Goal: Task Accomplishment & Management: Complete application form

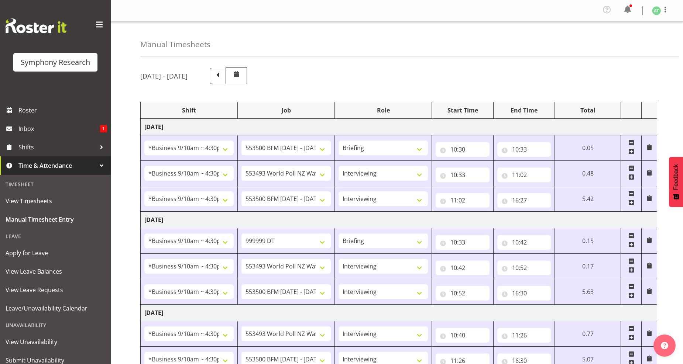
select select "26078"
select select "10242"
select select "26078"
select select "10527"
select select "47"
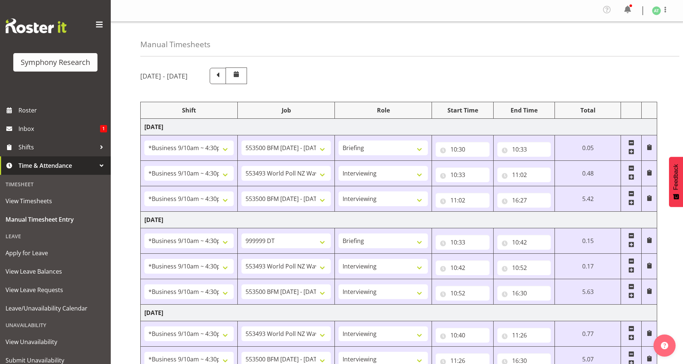
select select "26078"
select select "10242"
select select "47"
select select "26078"
select select "760"
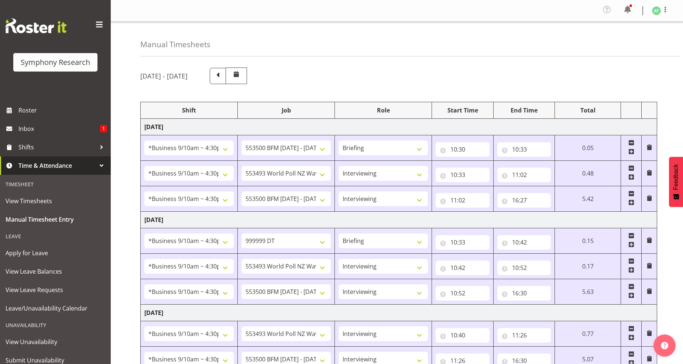
select select "26078"
select select "10527"
select select "47"
select select "26078"
select select "10242"
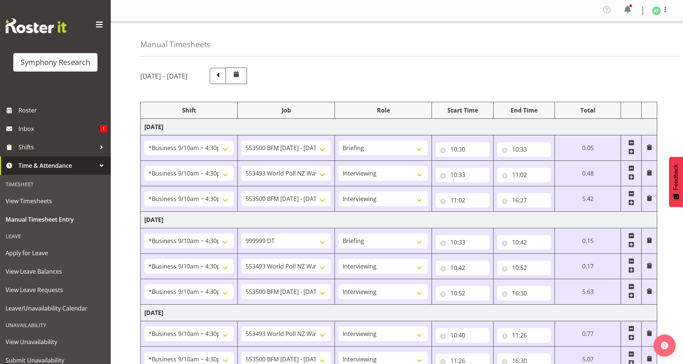
select select "47"
select select "26078"
select select "10527"
select select "47"
select select "26078"
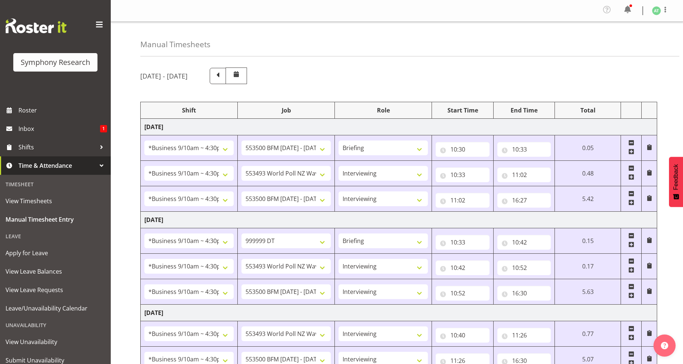
select select "10242"
select select "47"
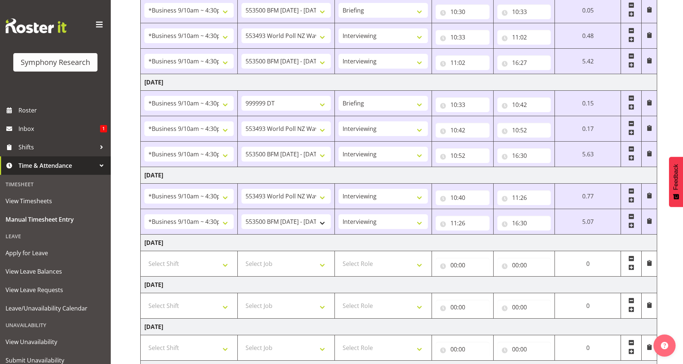
scroll to position [102, 0]
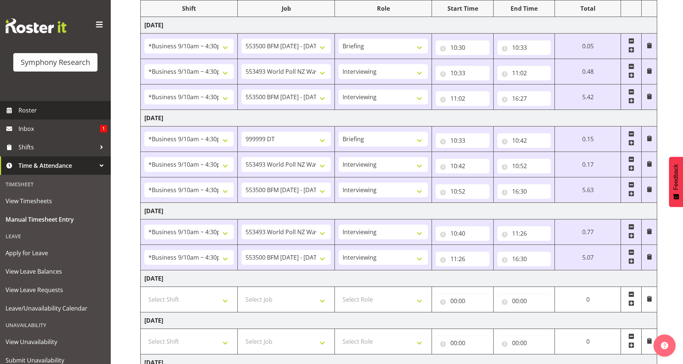
click at [22, 108] on span "Roster" at bounding box center [62, 110] width 89 height 11
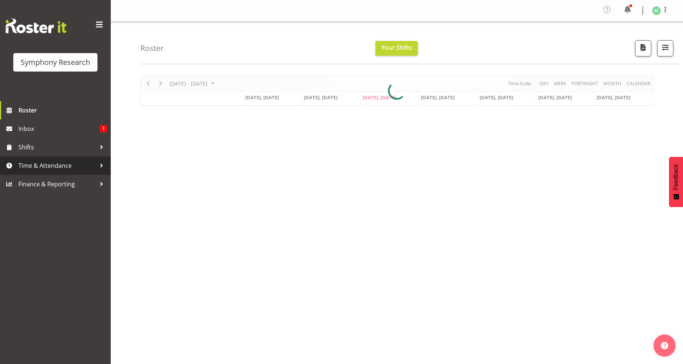
click at [42, 166] on span "Time & Attendance" at bounding box center [56, 165] width 77 height 11
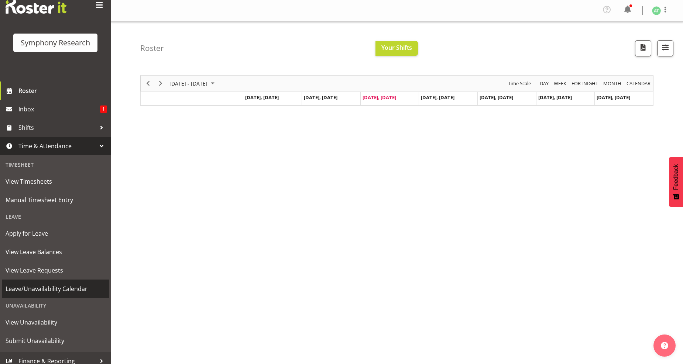
scroll to position [25, 0]
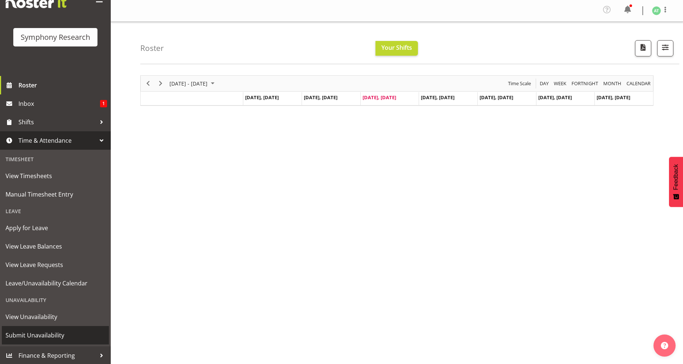
click at [35, 338] on span "Submit Unavailability" at bounding box center [56, 335] width 100 height 11
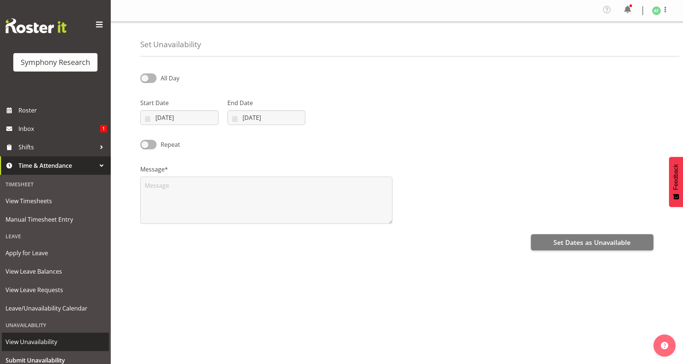
select select "8"
select select "2025"
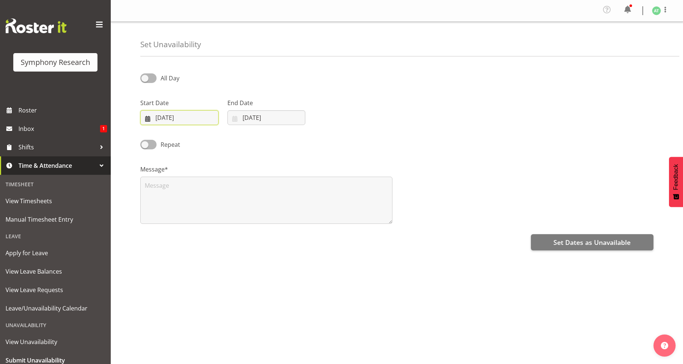
click at [158, 115] on input "10/09/2025" at bounding box center [179, 117] width 78 height 15
click at [198, 204] on span "17" at bounding box center [199, 205] width 6 height 7
type input "17/09/2025"
click at [255, 115] on input "10/09/2025" at bounding box center [266, 117] width 78 height 15
click at [284, 207] on span "17" at bounding box center [286, 205] width 6 height 7
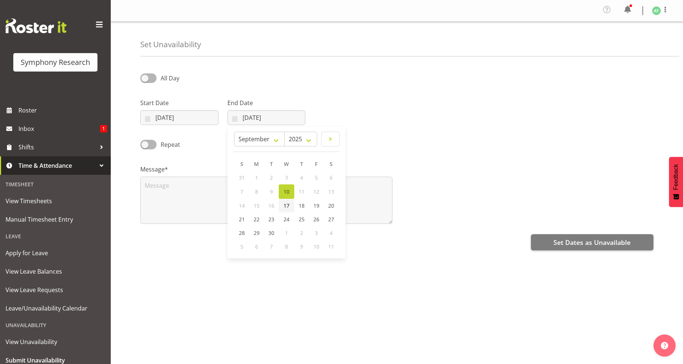
type input "17/09/2025"
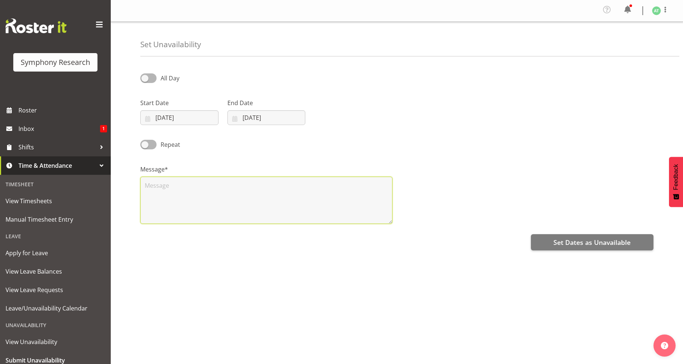
click at [153, 192] on textarea at bounding box center [266, 200] width 252 height 47
type textarea ","
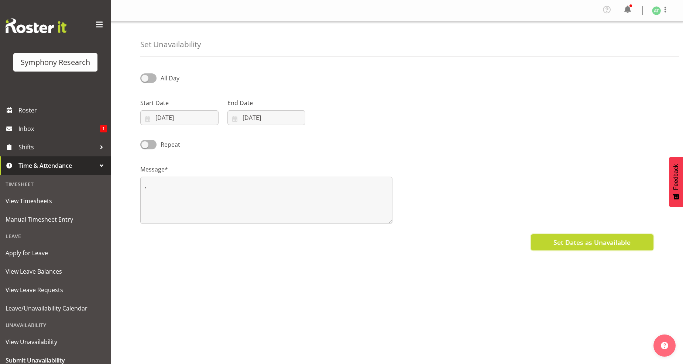
click at [580, 245] on span "Set Dates as Unavailable" at bounding box center [591, 243] width 77 height 10
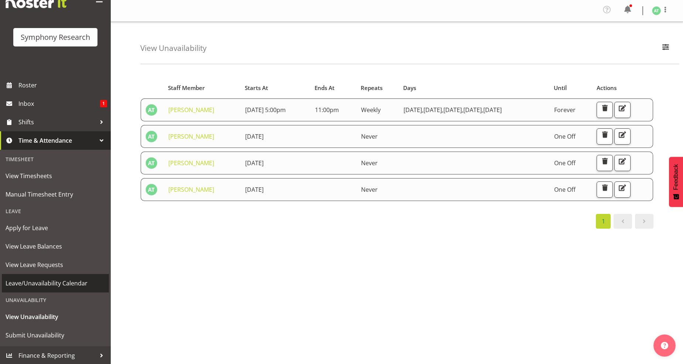
scroll to position [7, 0]
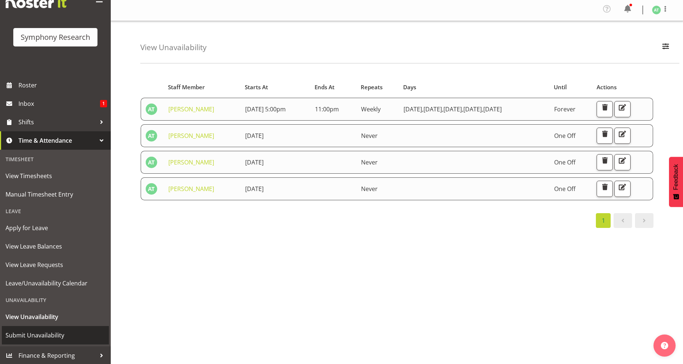
click at [35, 337] on span "Submit Unavailability" at bounding box center [56, 335] width 100 height 11
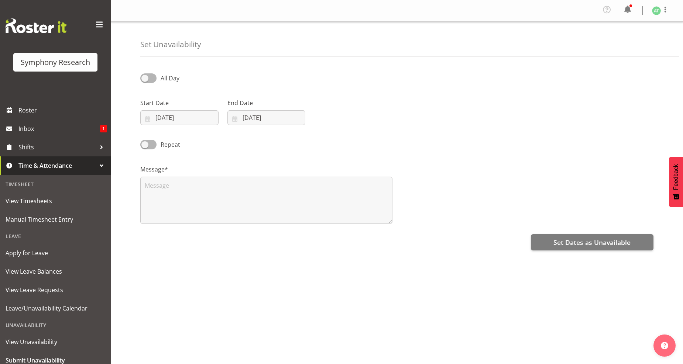
select select "8"
select select "2025"
click at [170, 117] on input "10/09/2025" at bounding box center [179, 117] width 78 height 15
click at [153, 220] on span "21" at bounding box center [155, 219] width 6 height 7
type input "21/09/2025"
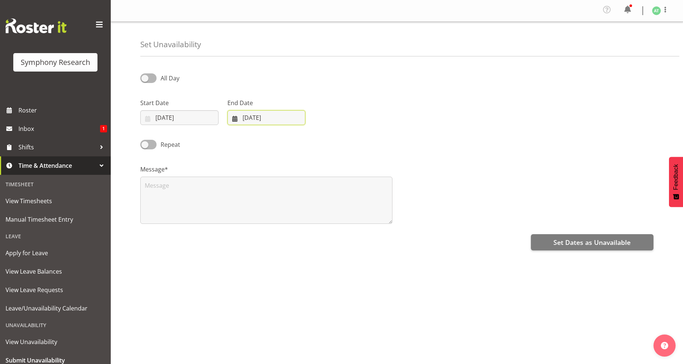
click at [256, 117] on input "10/09/2025" at bounding box center [266, 117] width 78 height 15
click at [242, 219] on span "21" at bounding box center [242, 219] width 6 height 7
type input "21/09/2025"
click at [160, 185] on textarea at bounding box center [266, 200] width 252 height 47
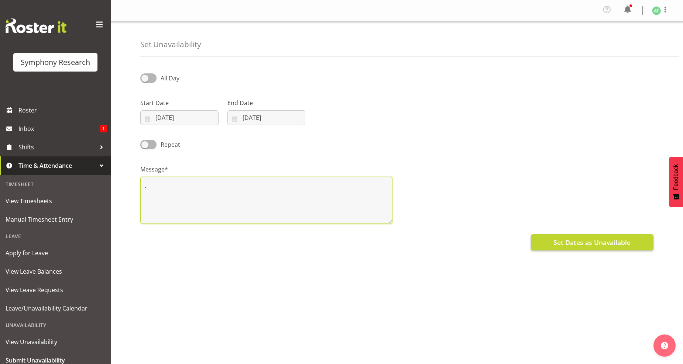
type textarea "."
click at [581, 242] on span "Set Dates as Unavailable" at bounding box center [591, 243] width 77 height 10
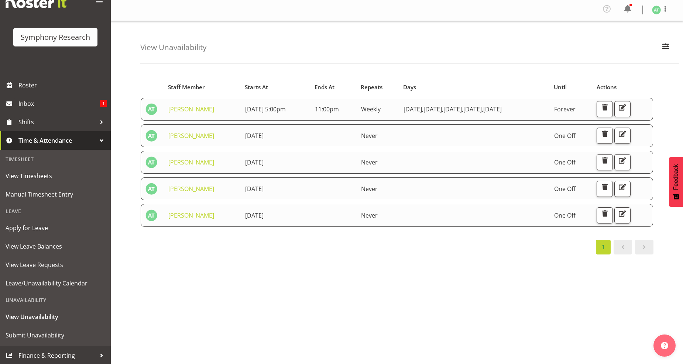
scroll to position [7, 0]
click at [53, 193] on span "Manual Timesheet Entry" at bounding box center [56, 194] width 100 height 11
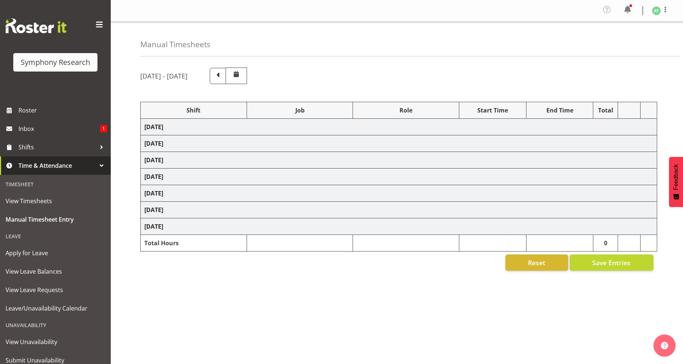
select select "26078"
select select "10242"
select select "26078"
select select "10527"
select select "47"
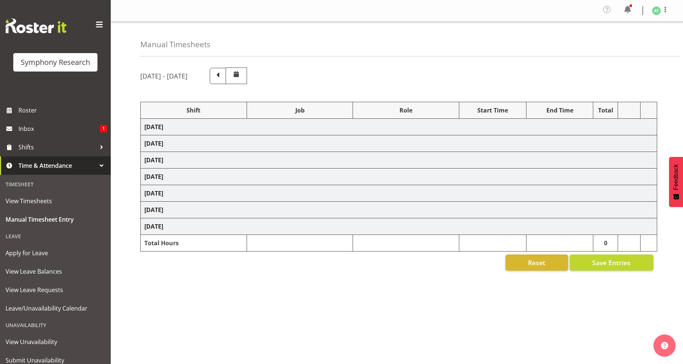
select select "26078"
select select "10242"
select select "47"
select select "26078"
select select "760"
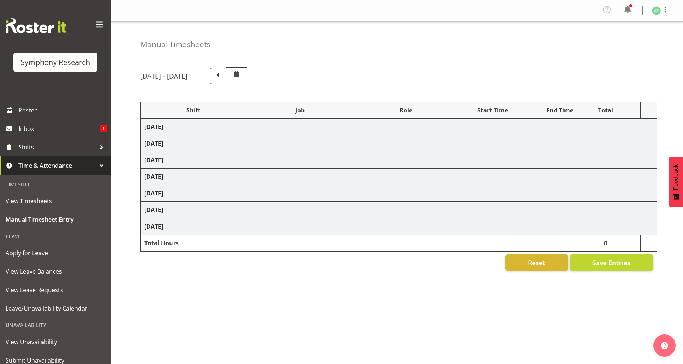
select select "26078"
select select "10527"
select select "47"
select select "26078"
select select "10242"
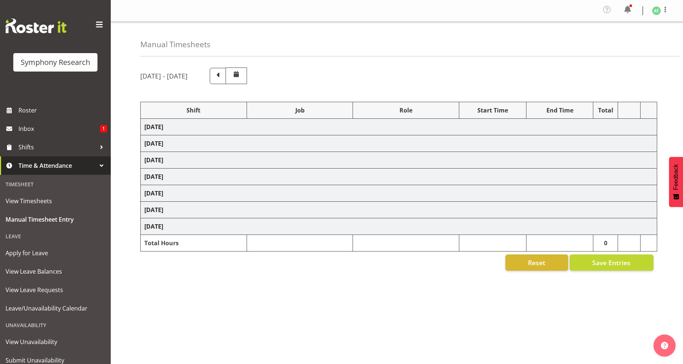
select select "47"
select select "26078"
select select "10527"
select select "47"
select select "26078"
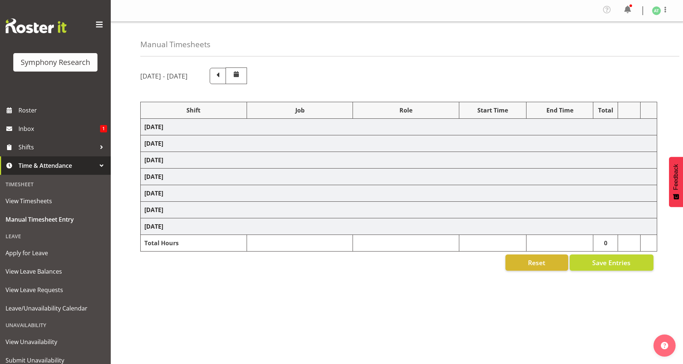
select select "10242"
select select "47"
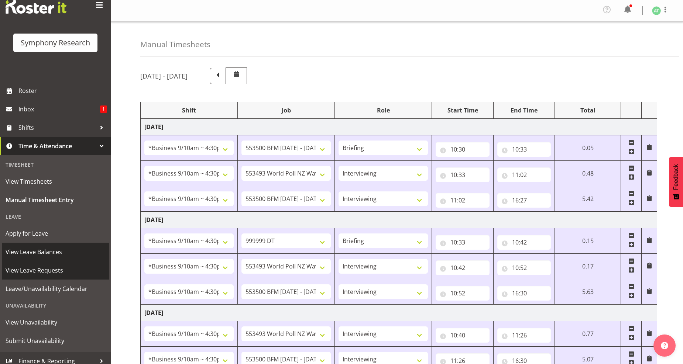
scroll to position [25, 0]
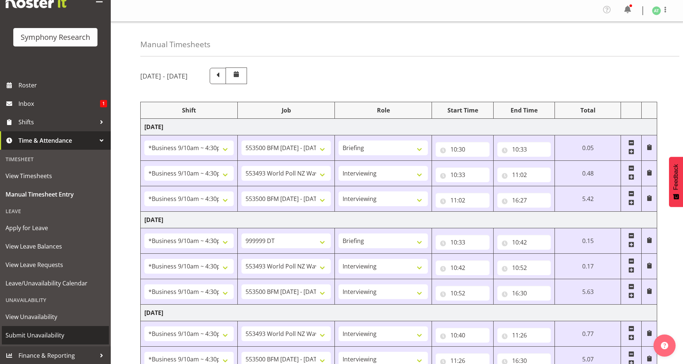
click at [21, 331] on span "Submit Unavailability" at bounding box center [56, 335] width 100 height 11
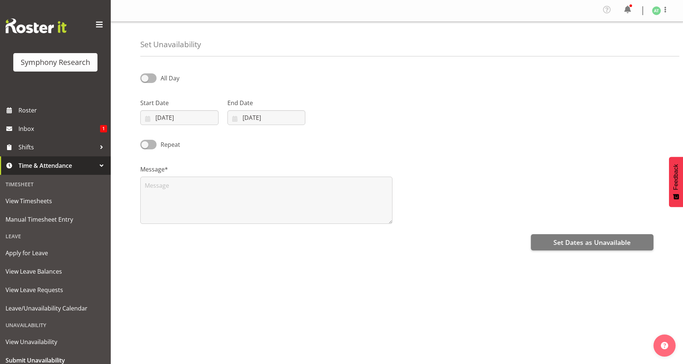
select select "8"
select select "2025"
click at [169, 117] on input "[DATE]" at bounding box center [179, 117] width 78 height 15
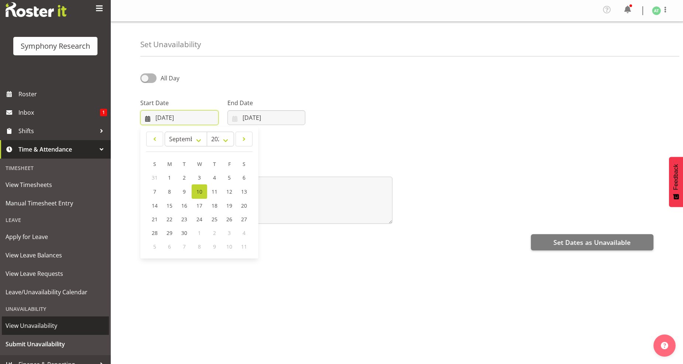
scroll to position [25, 0]
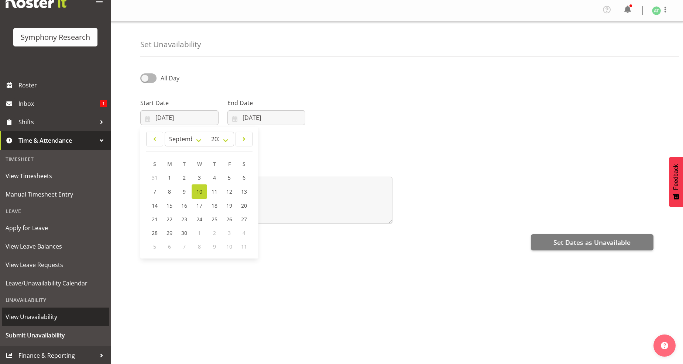
click at [27, 314] on span "View Unavailability" at bounding box center [56, 316] width 100 height 11
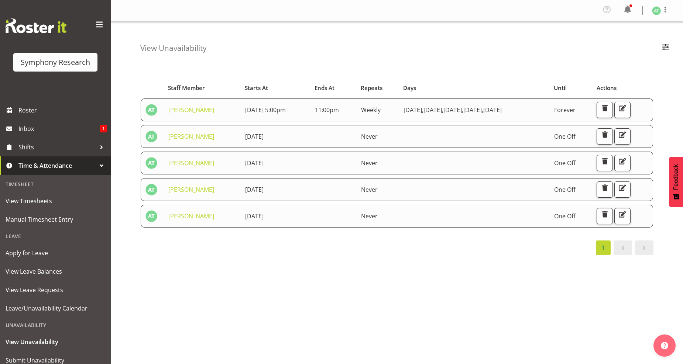
click at [55, 163] on span "Time & Attendance" at bounding box center [56, 165] width 77 height 11
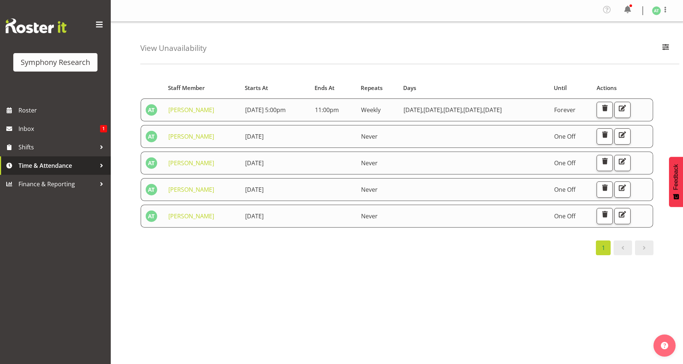
click at [52, 164] on span "Time & Attendance" at bounding box center [56, 165] width 77 height 11
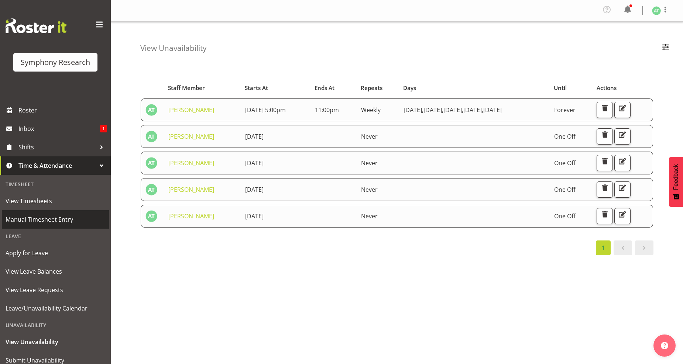
click at [42, 220] on span "Manual Timesheet Entry" at bounding box center [56, 219] width 100 height 11
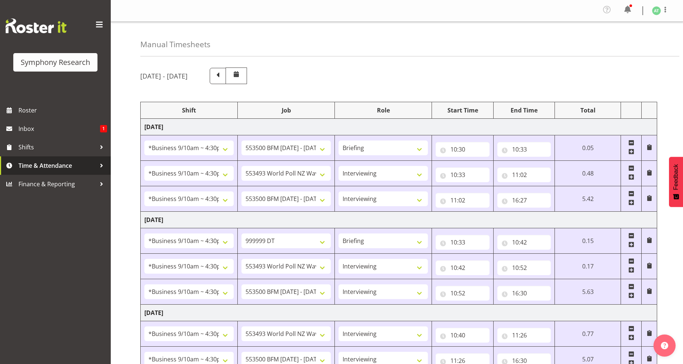
select select "26078"
select select "10242"
select select "26078"
select select "10527"
select select "47"
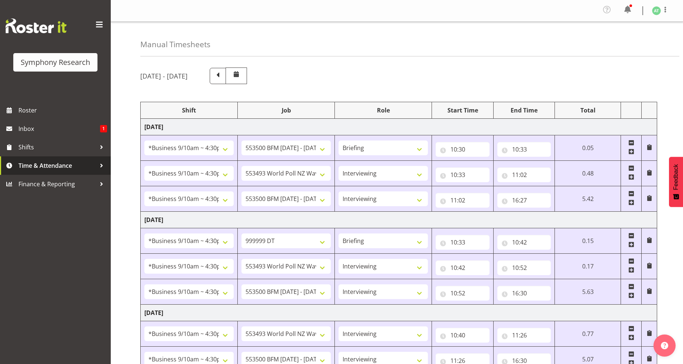
select select "26078"
select select "10242"
select select "47"
select select "26078"
select select "760"
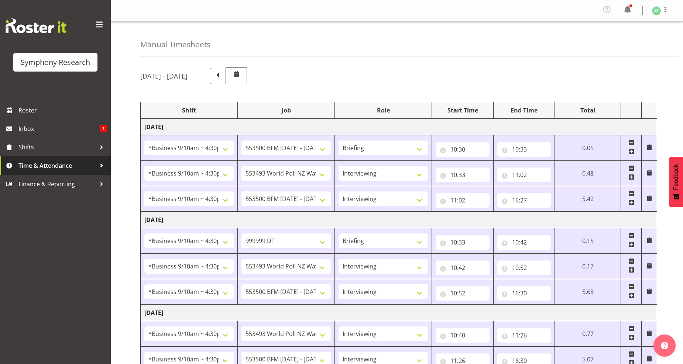
select select "26078"
select select "10527"
select select "47"
select select "26078"
select select "10242"
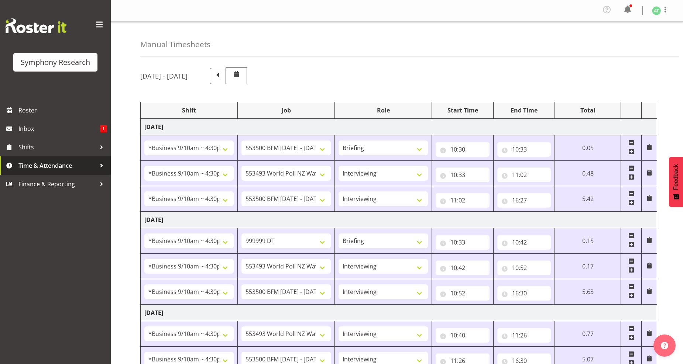
select select "47"
select select "26078"
select select "10527"
select select "47"
select select "26078"
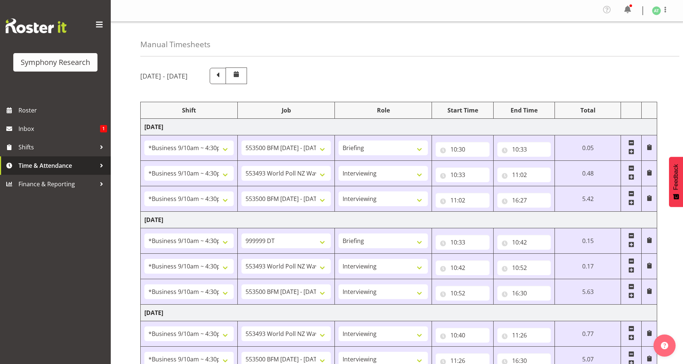
select select "10242"
select select "47"
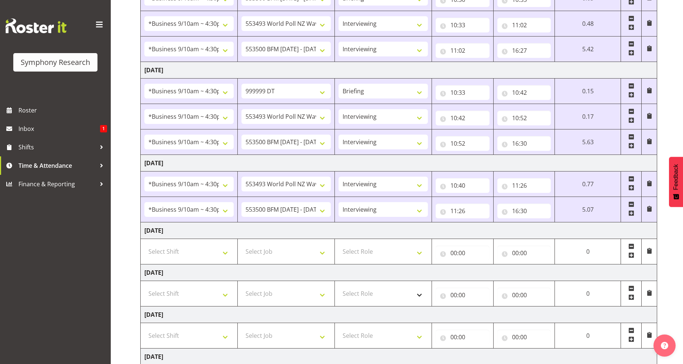
scroll to position [164, 0]
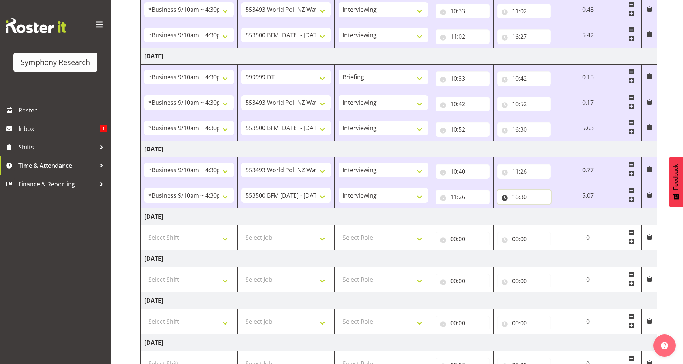
click at [521, 198] on input "16:30" at bounding box center [524, 197] width 54 height 15
click at [564, 218] on select "00 01 02 03 04 05 06 07 08 09 10 11 12 13 14 15 16 17 18 19 20 21 22 23 24 25 2…" at bounding box center [566, 216] width 17 height 15
select select "32"
click at [575, 209] on select "00 01 02 03 04 05 06 07 08 09 10 11 12 13 14 15 16 17 18 19 20 21 22 23 24 25 2…" at bounding box center [566, 216] width 17 height 15
type input "16:32"
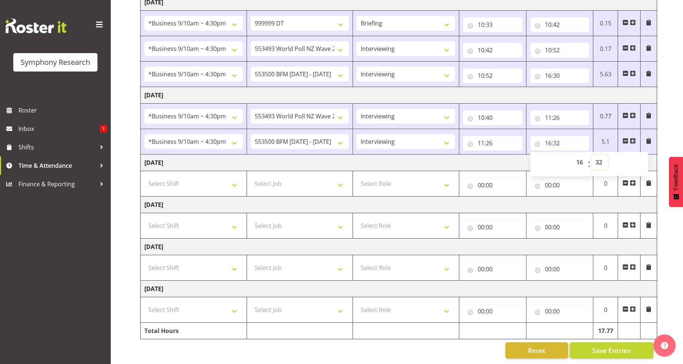
scroll to position [224, 0]
click at [614, 346] on span "Save Entries" at bounding box center [611, 351] width 38 height 10
click at [615, 346] on span "Save Entries" at bounding box center [611, 351] width 38 height 10
click at [601, 346] on span "Save Entries" at bounding box center [611, 351] width 38 height 10
